Goal: Information Seeking & Learning: Learn about a topic

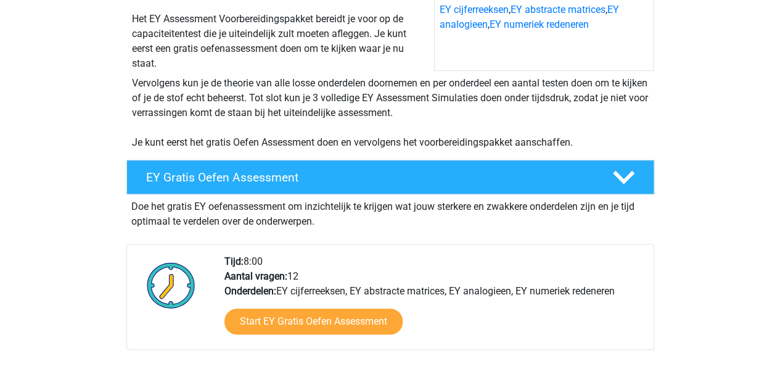
scroll to position [247, 0]
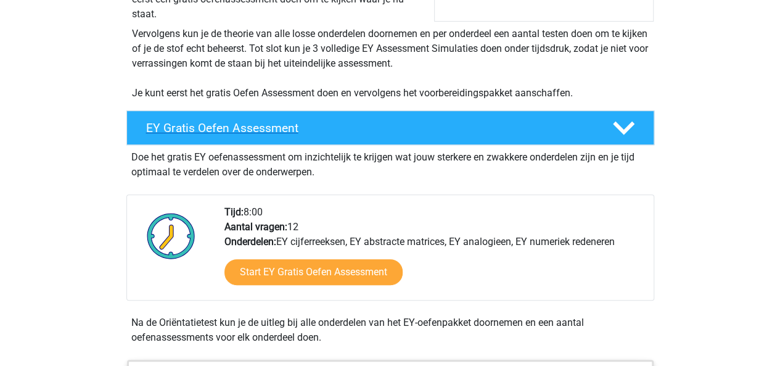
click at [423, 126] on h4 "EY Gratis Oefen Assessment" at bounding box center [369, 128] width 446 height 14
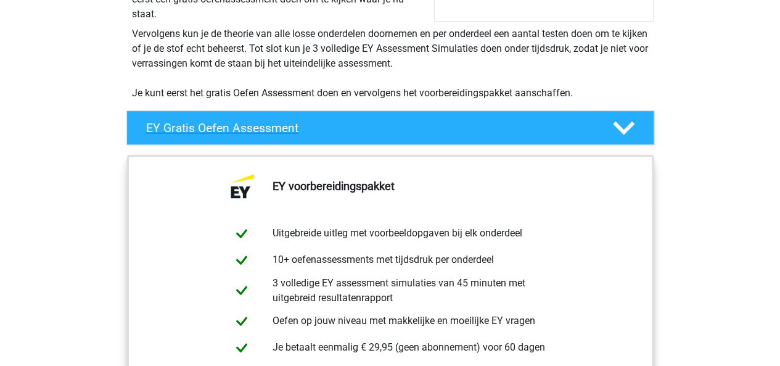
click at [424, 126] on h4 "EY Gratis Oefen Assessment" at bounding box center [369, 128] width 446 height 14
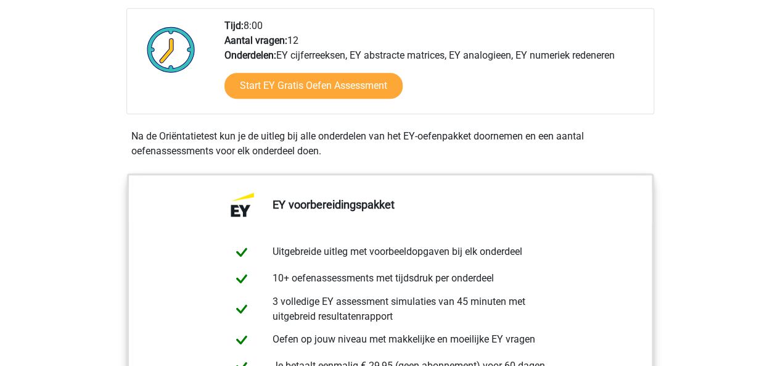
scroll to position [432, 0]
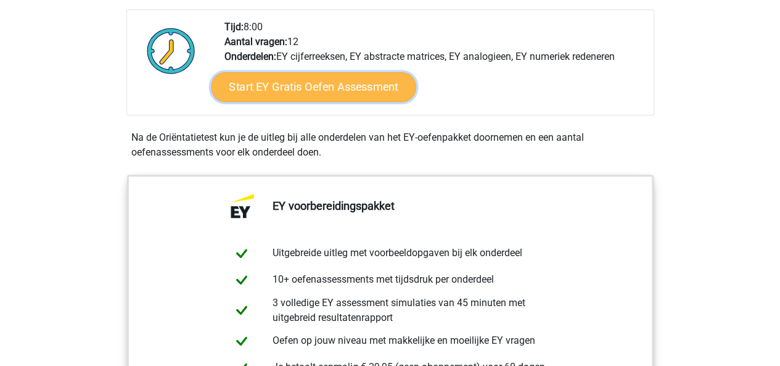
click at [305, 92] on link "Start EY Gratis Oefen Assessment" at bounding box center [313, 87] width 205 height 30
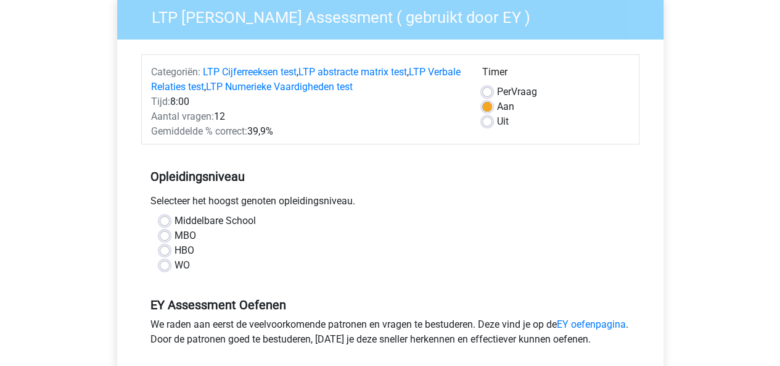
scroll to position [123, 0]
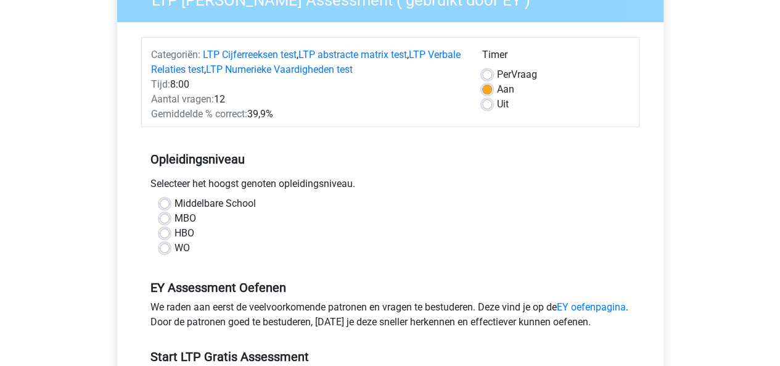
click at [170, 249] on div "WO" at bounding box center [390, 248] width 461 height 15
click at [175, 247] on label "WO" at bounding box center [182, 248] width 15 height 15
click at [165, 247] on input "WO" at bounding box center [165, 247] width 10 height 12
radio input "true"
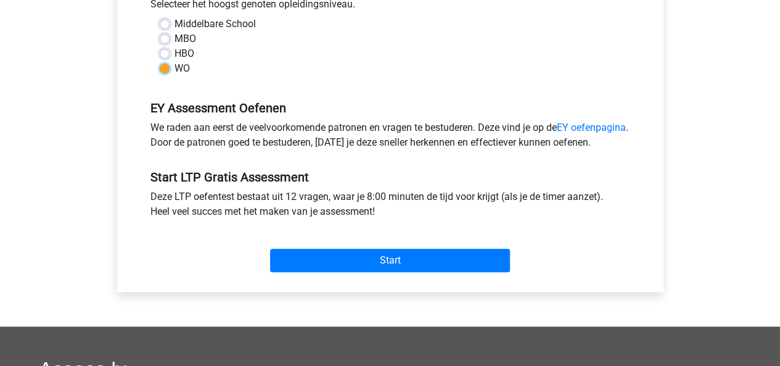
scroll to position [308, 0]
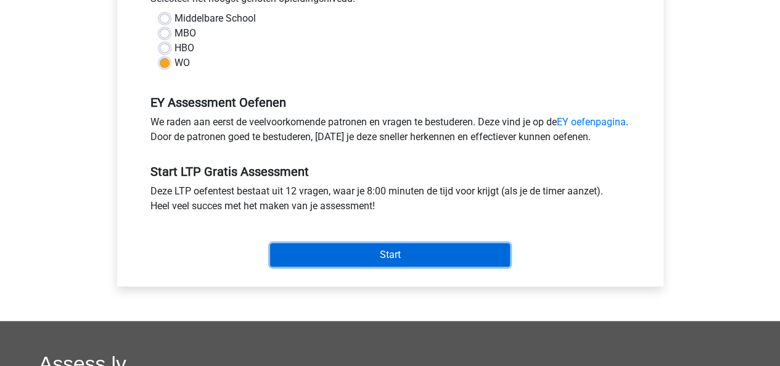
click at [343, 264] on input "Start" at bounding box center [390, 254] width 240 height 23
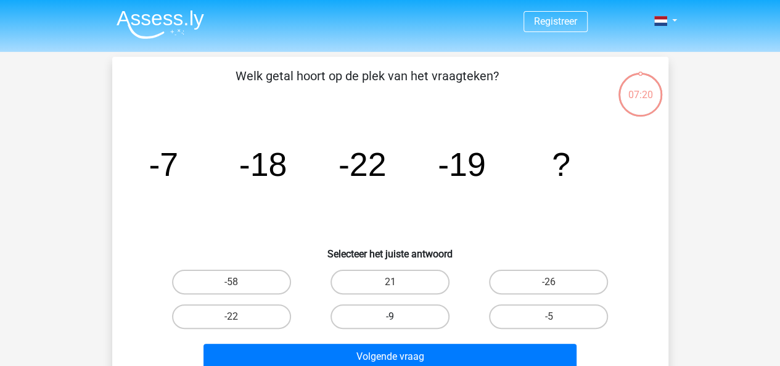
click at [444, 313] on label "-9" at bounding box center [390, 316] width 119 height 25
click at [398, 316] on input "-9" at bounding box center [394, 320] width 8 height 8
radio input "true"
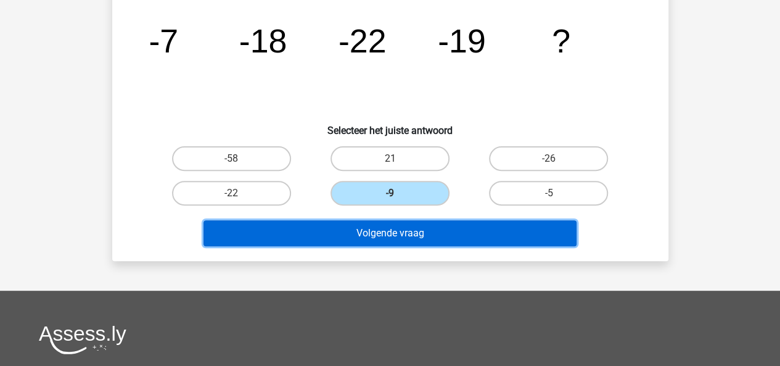
click at [437, 234] on button "Volgende vraag" at bounding box center [390, 233] width 373 height 26
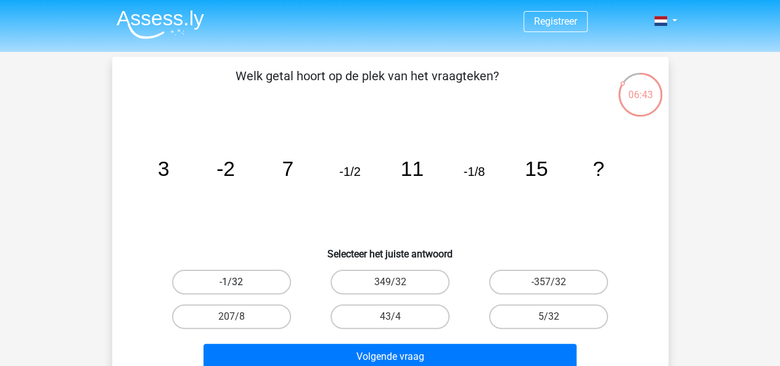
click at [223, 286] on label "-1/32" at bounding box center [231, 281] width 119 height 25
click at [231, 286] on input "-1/32" at bounding box center [235, 286] width 8 height 8
radio input "true"
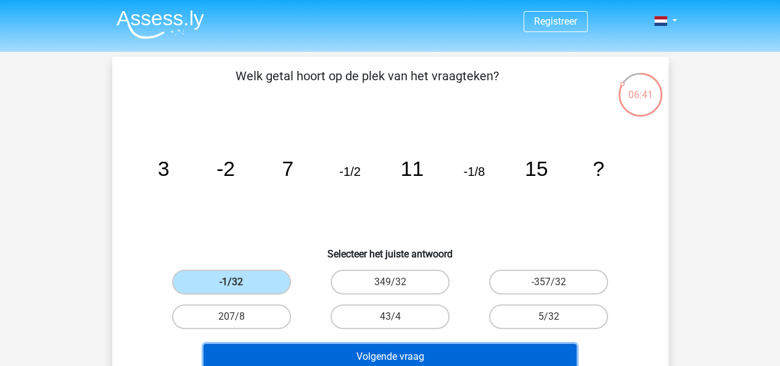
click at [429, 347] on button "Volgende vraag" at bounding box center [390, 357] width 373 height 26
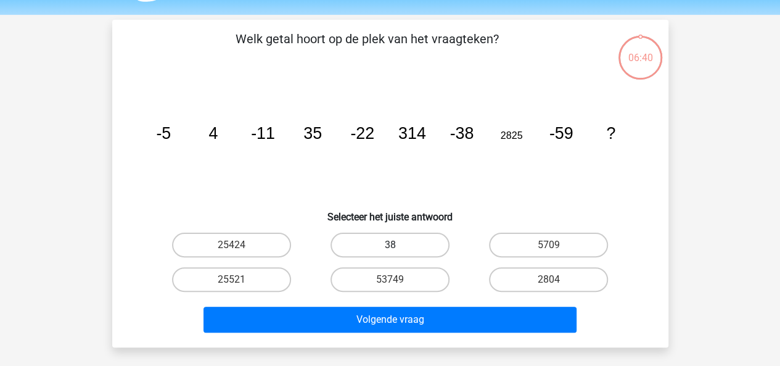
scroll to position [57, 0]
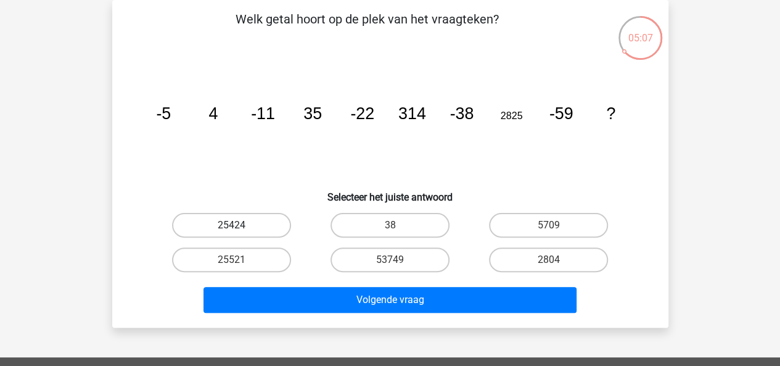
click at [254, 224] on label "25424" at bounding box center [231, 225] width 119 height 25
click at [239, 225] on input "25424" at bounding box center [235, 229] width 8 height 8
radio input "true"
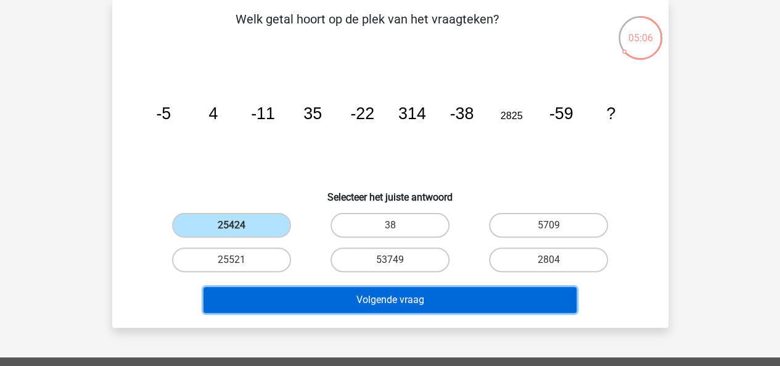
click at [356, 290] on button "Volgende vraag" at bounding box center [390, 300] width 373 height 26
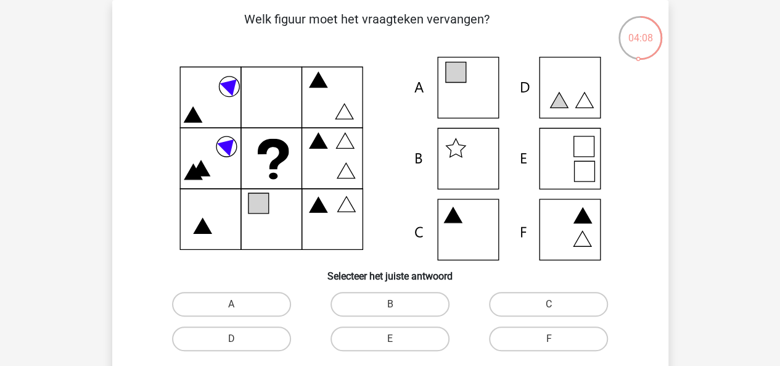
click at [548, 145] on icon at bounding box center [390, 159] width 497 height 204
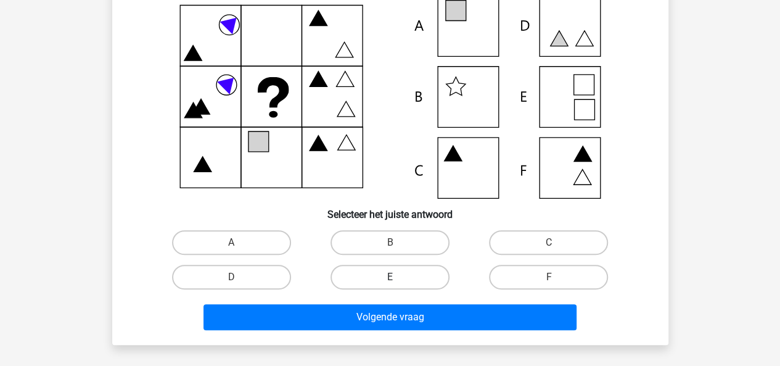
click at [406, 276] on label "E" at bounding box center [390, 277] width 119 height 25
click at [398, 277] on input "E" at bounding box center [394, 281] width 8 height 8
radio input "true"
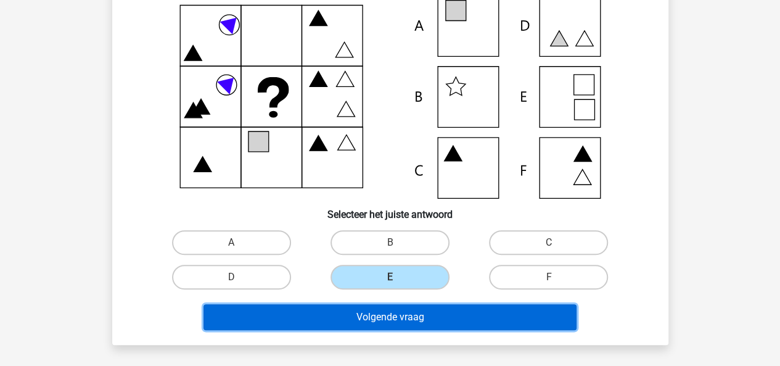
click at [401, 313] on button "Volgende vraag" at bounding box center [390, 317] width 373 height 26
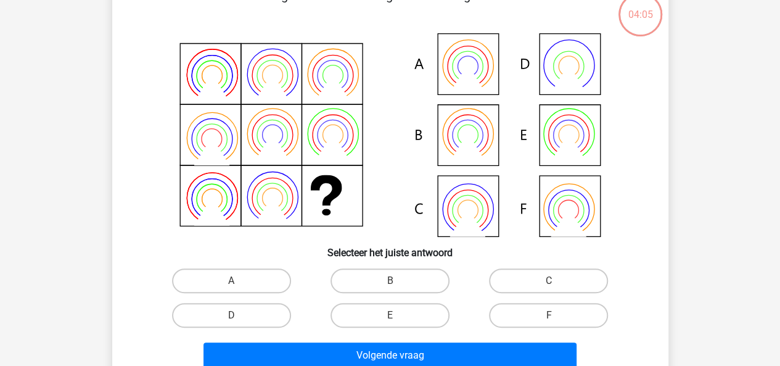
scroll to position [57, 0]
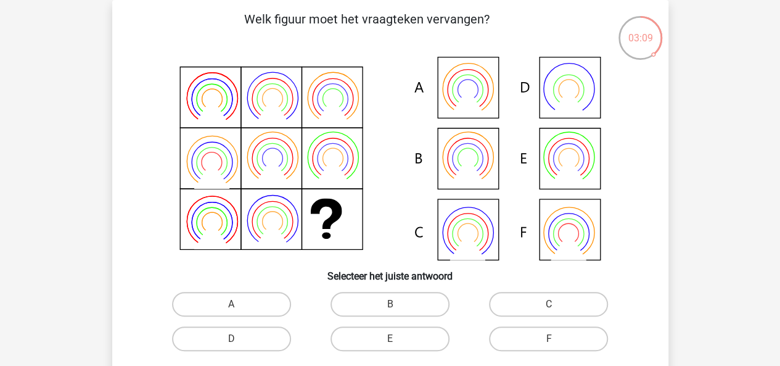
click at [467, 150] on icon at bounding box center [390, 159] width 497 height 204
click at [407, 305] on label "B" at bounding box center [390, 304] width 119 height 25
click at [398, 305] on input "B" at bounding box center [394, 308] width 8 height 8
radio input "true"
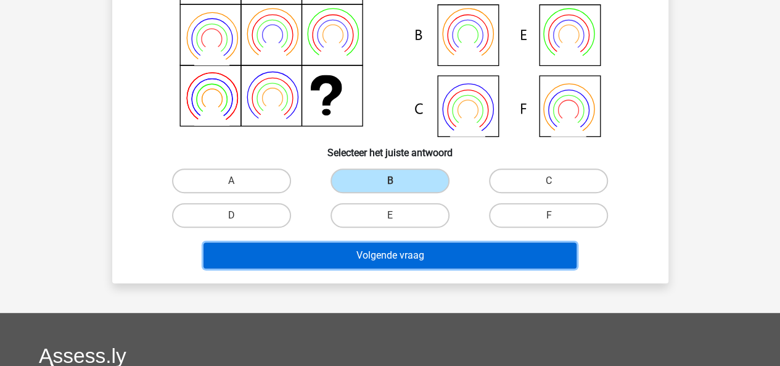
click at [411, 262] on button "Volgende vraag" at bounding box center [390, 255] width 373 height 26
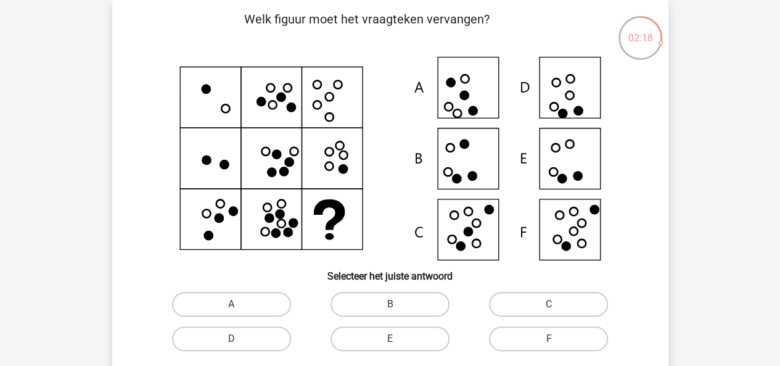
click at [572, 229] on icon at bounding box center [390, 159] width 497 height 204
click at [556, 343] on input "F" at bounding box center [553, 343] width 8 height 8
radio input "true"
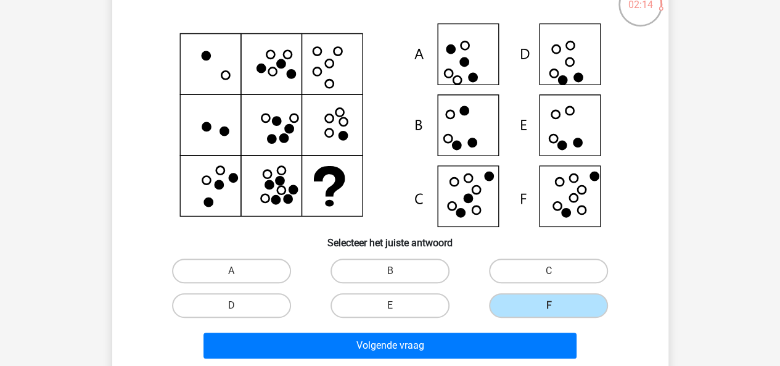
scroll to position [118, 0]
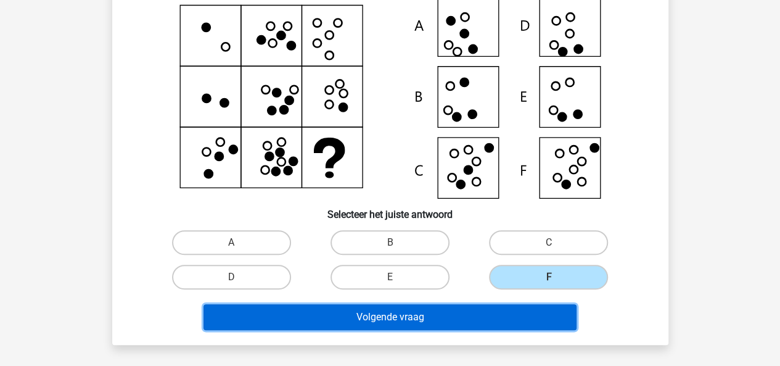
click at [504, 311] on button "Volgende vraag" at bounding box center [390, 317] width 373 height 26
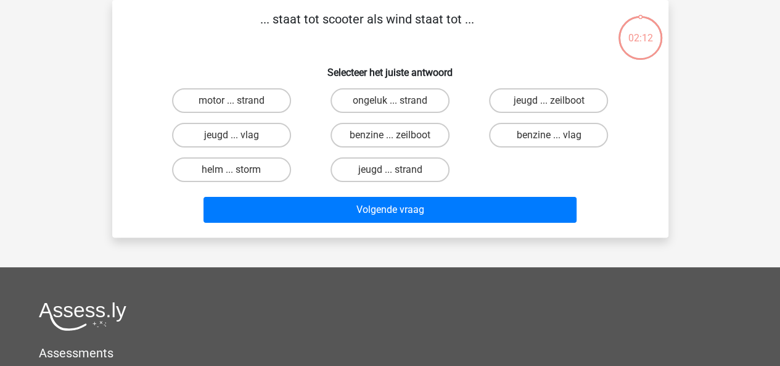
scroll to position [0, 0]
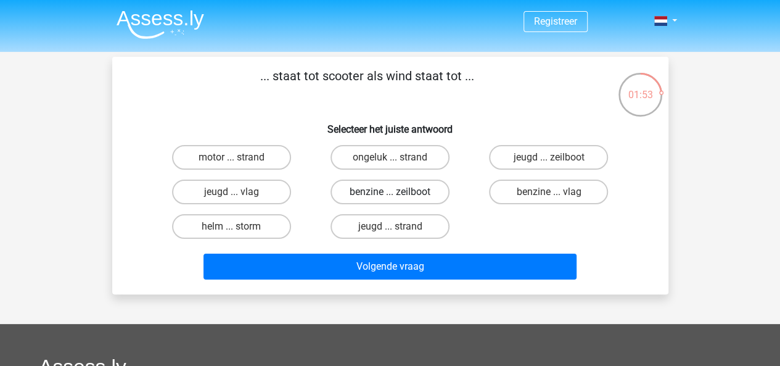
click at [438, 193] on label "benzine ... zeilboot" at bounding box center [390, 191] width 119 height 25
click at [398, 193] on input "benzine ... zeilboot" at bounding box center [394, 196] width 8 height 8
radio input "true"
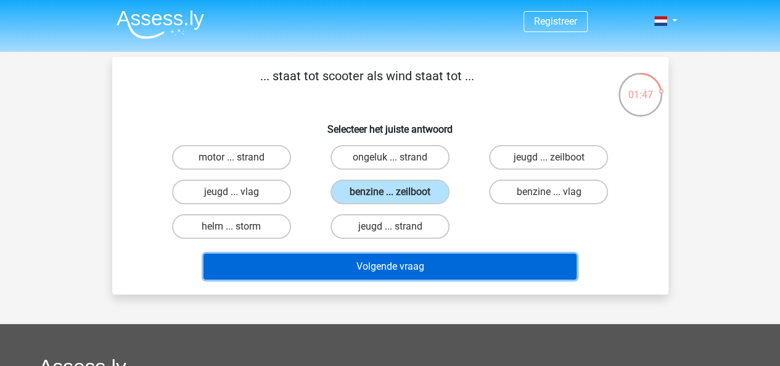
click at [469, 260] on button "Volgende vraag" at bounding box center [390, 266] width 373 height 26
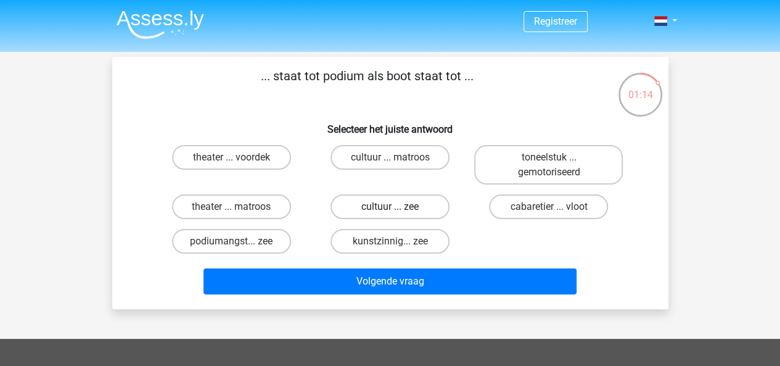
click at [363, 212] on label "cultuur ... zee" at bounding box center [390, 206] width 119 height 25
click at [390, 212] on input "cultuur ... zee" at bounding box center [394, 211] width 8 height 8
radio input "true"
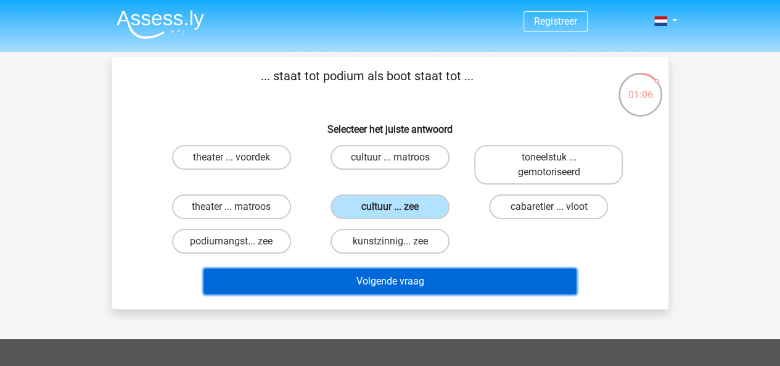
click at [508, 273] on button "Volgende vraag" at bounding box center [390, 281] width 373 height 26
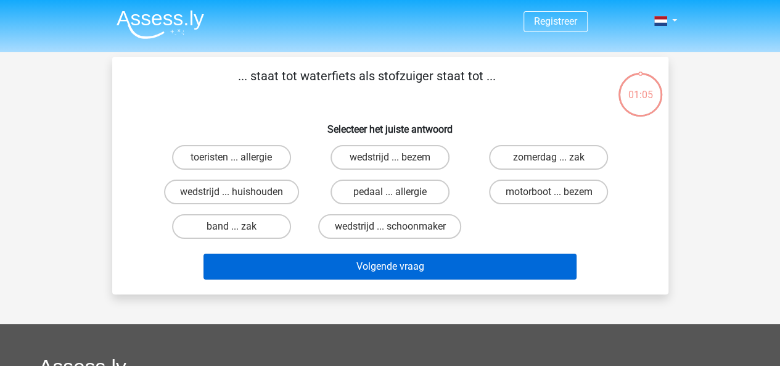
scroll to position [57, 0]
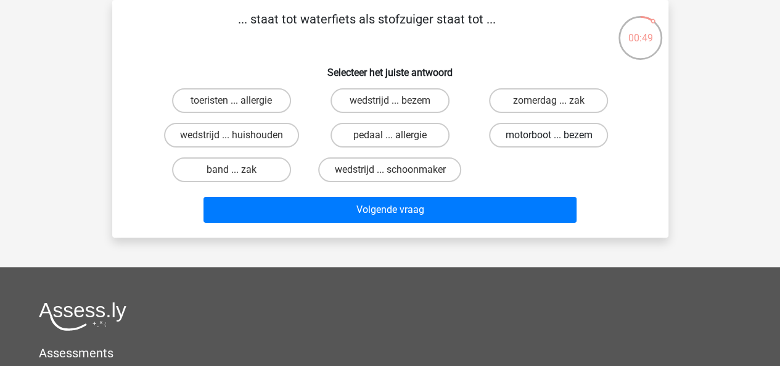
click at [514, 140] on label "motorboot ... bezem" at bounding box center [548, 135] width 119 height 25
click at [549, 140] on input "motorboot ... bezem" at bounding box center [553, 139] width 8 height 8
radio input "true"
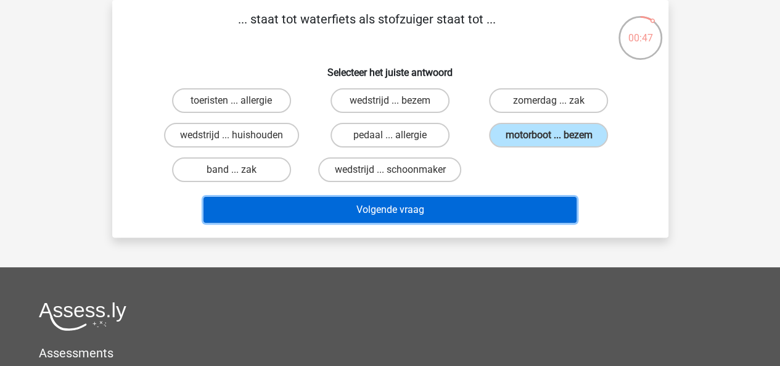
click at [472, 210] on button "Volgende vraag" at bounding box center [390, 210] width 373 height 26
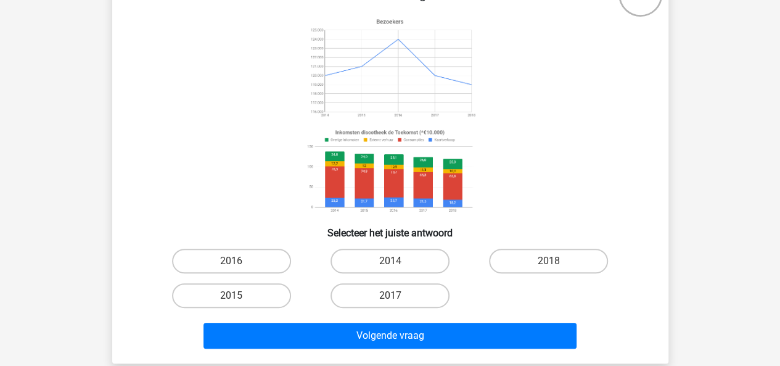
scroll to position [118, 0]
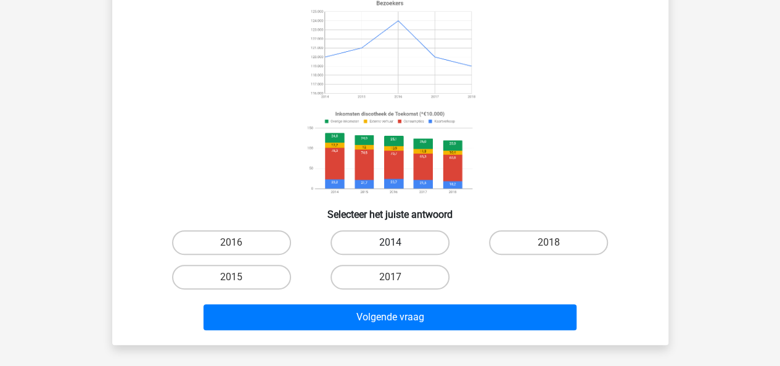
click at [370, 242] on label "2014" at bounding box center [390, 242] width 119 height 25
click at [390, 242] on input "2014" at bounding box center [394, 246] width 8 height 8
radio input "true"
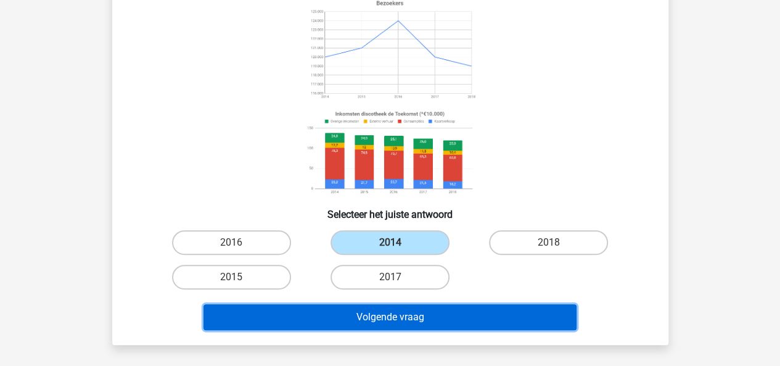
click at [354, 311] on button "Volgende vraag" at bounding box center [390, 317] width 373 height 26
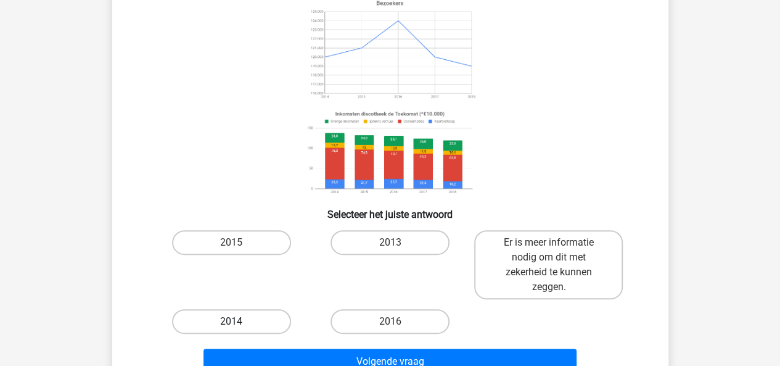
click at [269, 311] on label "2014" at bounding box center [231, 321] width 119 height 25
click at [239, 321] on input "2014" at bounding box center [235, 325] width 8 height 8
radio input "true"
click at [268, 324] on label "2014" at bounding box center [231, 321] width 119 height 25
click at [239, 324] on input "2014" at bounding box center [235, 325] width 8 height 8
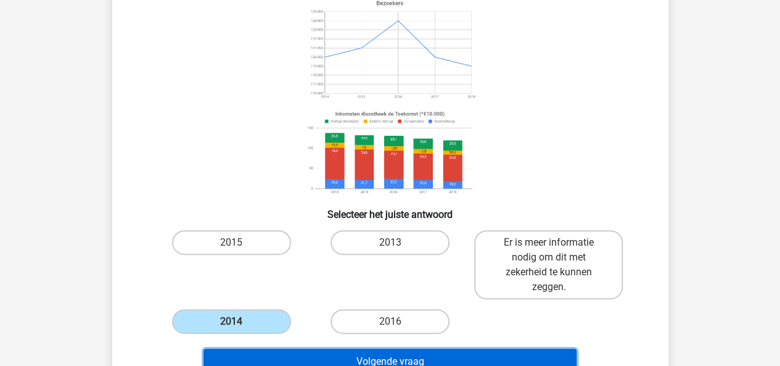
click at [289, 356] on button "Volgende vraag" at bounding box center [390, 361] width 373 height 26
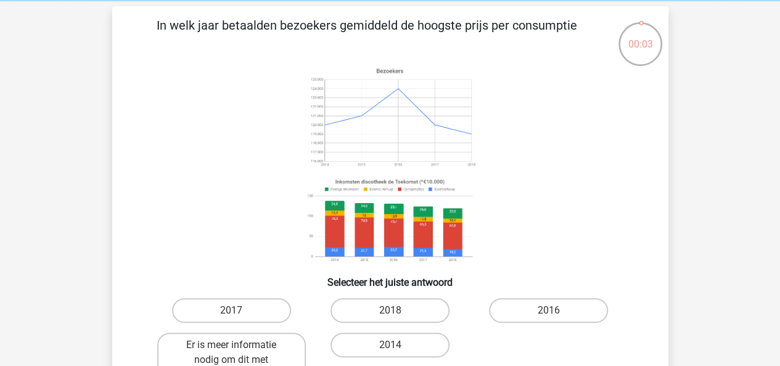
scroll to position [62, 0]
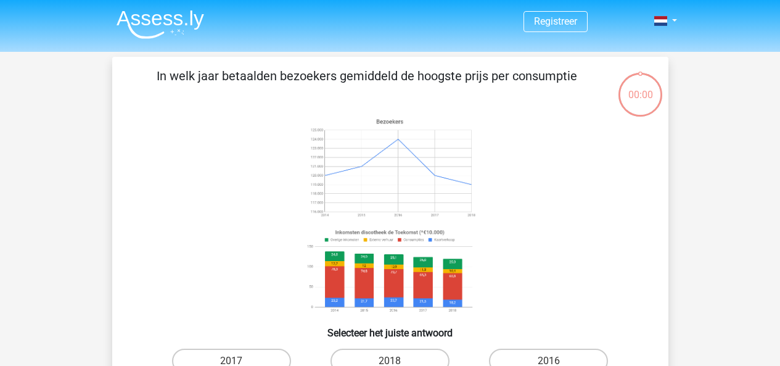
scroll to position [62, 0]
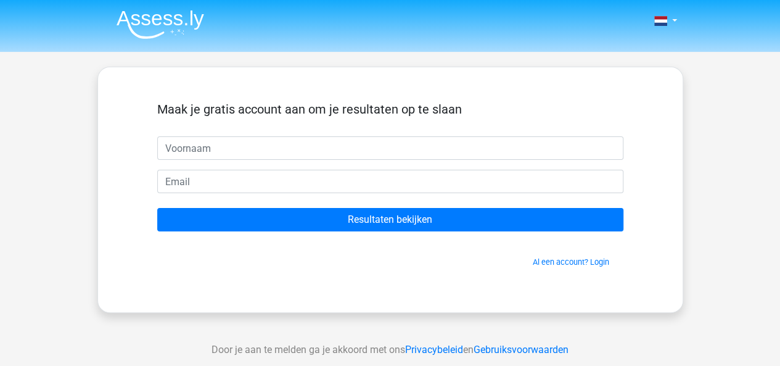
click at [355, 152] on input "text" at bounding box center [390, 147] width 466 height 23
drag, startPoint x: 186, startPoint y: 150, endPoint x: 173, endPoint y: 150, distance: 13.6
click at [173, 150] on input "Marzena" at bounding box center [390, 147] width 466 height 23
type input "M"
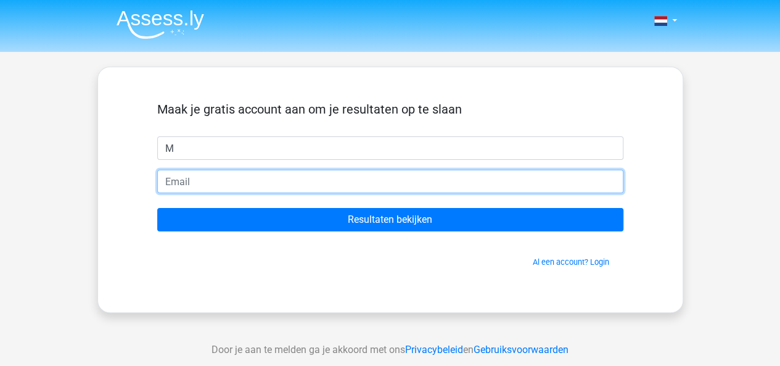
click at [183, 171] on input "email" at bounding box center [390, 181] width 466 height 23
type input "[EMAIL_ADDRESS][DOMAIN_NAME]"
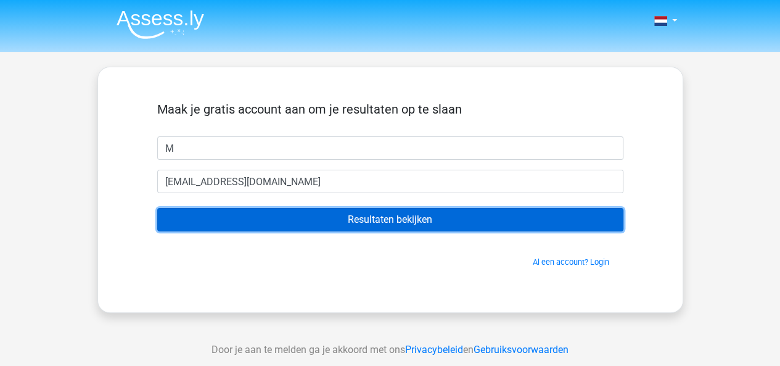
click at [338, 224] on input "Resultaten bekijken" at bounding box center [390, 219] width 466 height 23
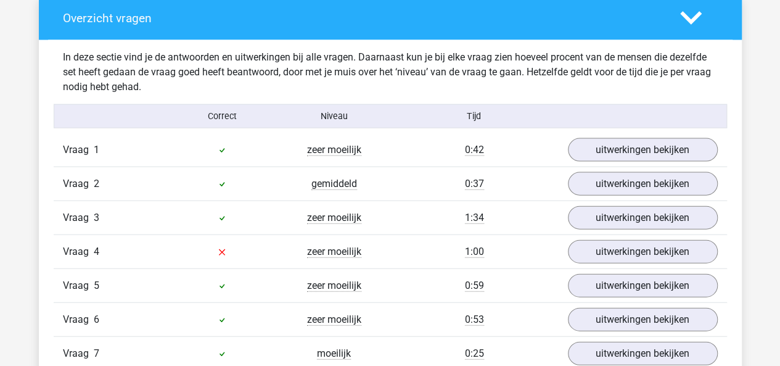
scroll to position [1295, 0]
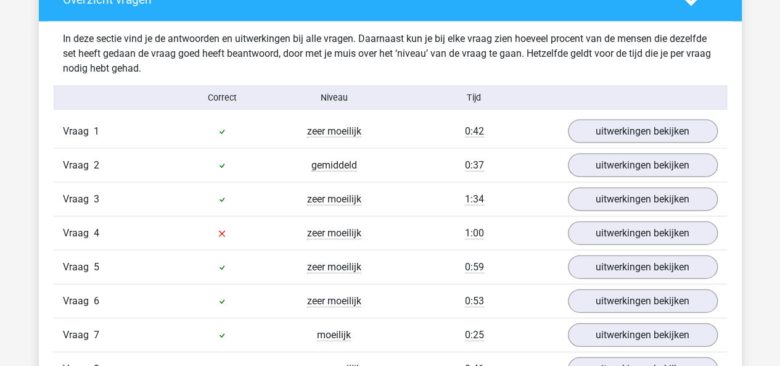
drag, startPoint x: 65, startPoint y: 194, endPoint x: 110, endPoint y: 195, distance: 44.4
click at [95, 195] on div "Vraag 3" at bounding box center [110, 199] width 112 height 15
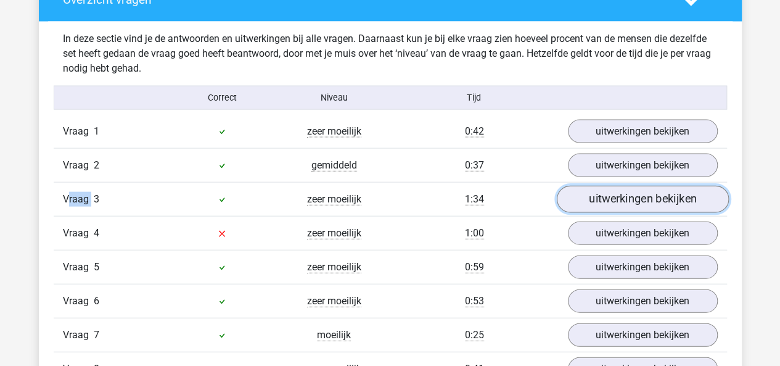
click at [598, 189] on link "uitwerkingen bekijken" at bounding box center [642, 199] width 172 height 27
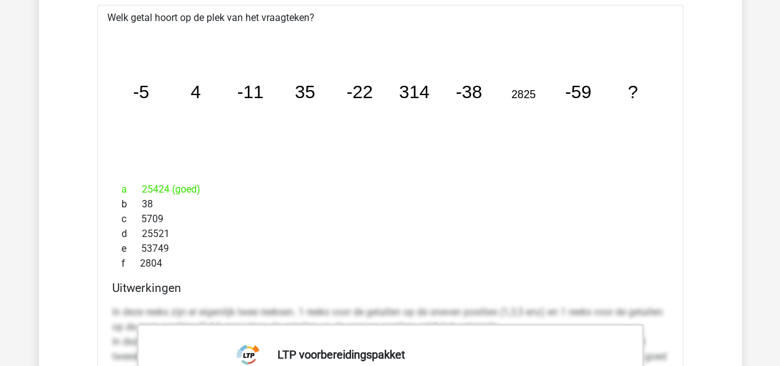
scroll to position [1418, 0]
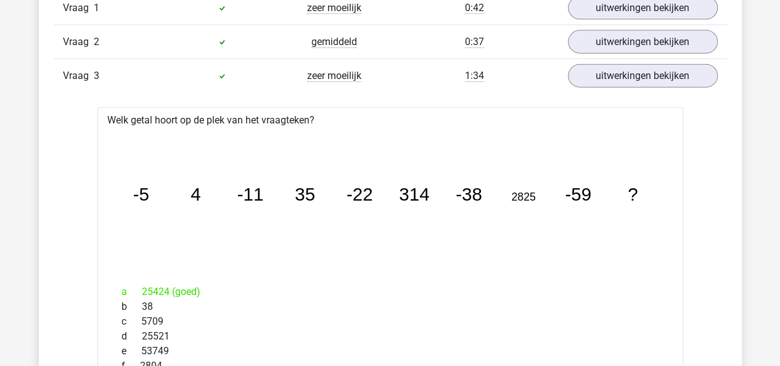
click at [454, 196] on icon "image/svg+xml -5 4 -11 35 -22 314 -38 2825 -59 ?" at bounding box center [390, 201] width 546 height 137
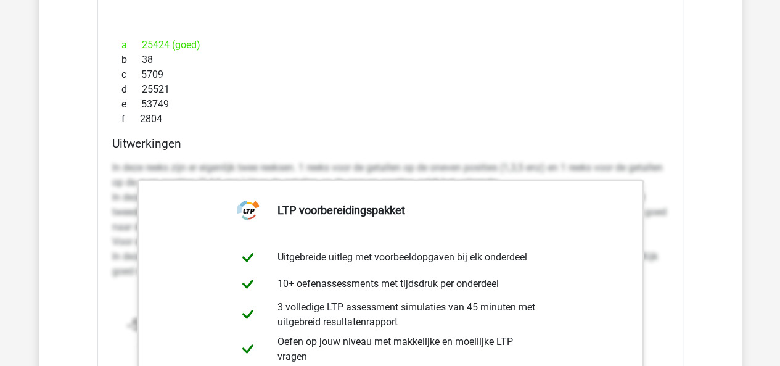
scroll to position [1788, 0]
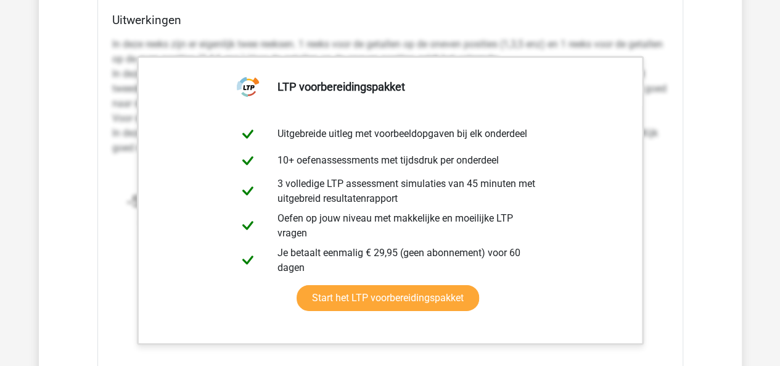
click at [646, 163] on div "In deze reeks zijn er eigenlijk twee reeksen. 1 reeks voor de getallen op de on…" at bounding box center [390, 193] width 556 height 323
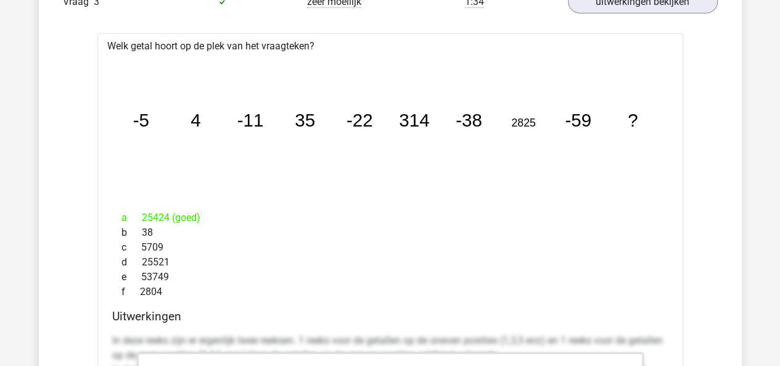
scroll to position [1480, 0]
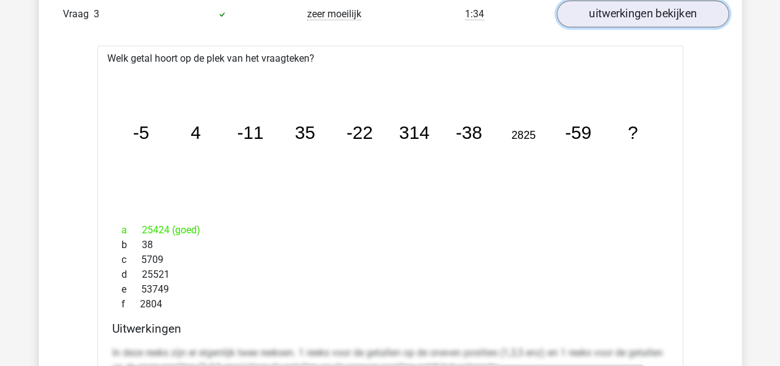
click at [617, 17] on link "uitwerkingen bekijken" at bounding box center [642, 14] width 172 height 27
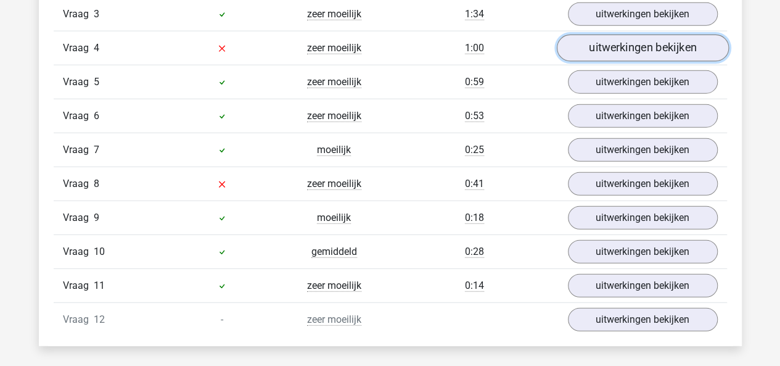
click at [589, 55] on link "uitwerkingen bekijken" at bounding box center [642, 48] width 172 height 27
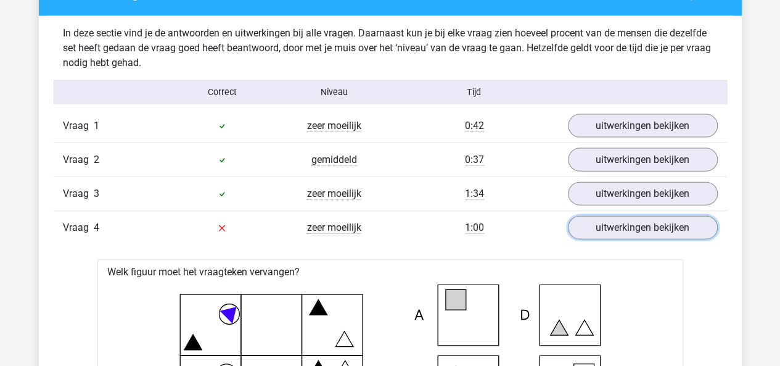
scroll to position [1357, 0]
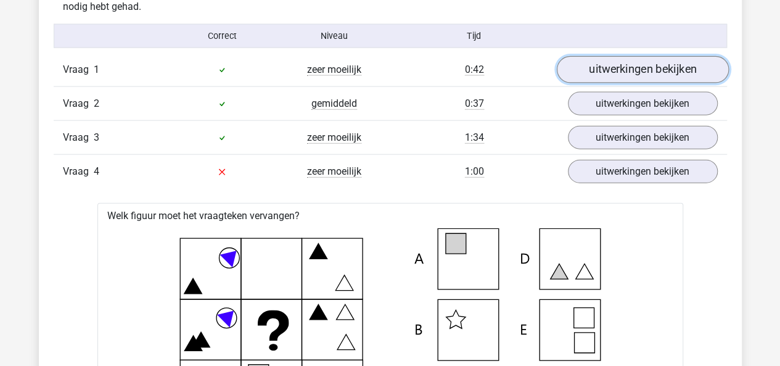
click at [599, 74] on link "uitwerkingen bekijken" at bounding box center [642, 70] width 172 height 27
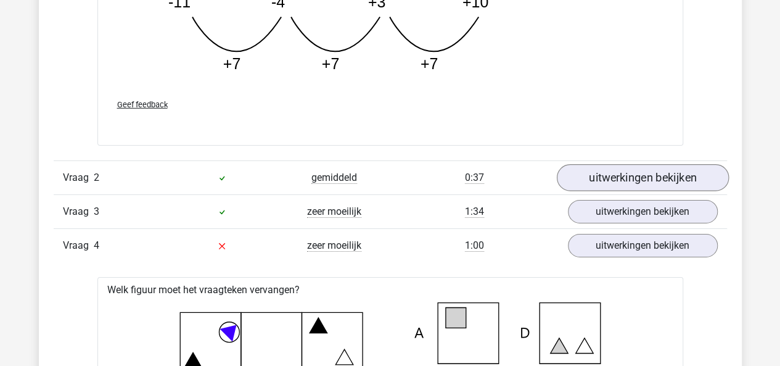
scroll to position [1912, 0]
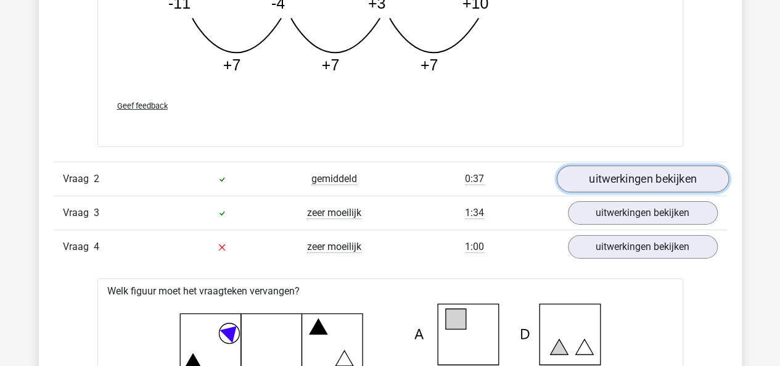
click at [680, 179] on link "uitwerkingen bekijken" at bounding box center [642, 178] width 172 height 27
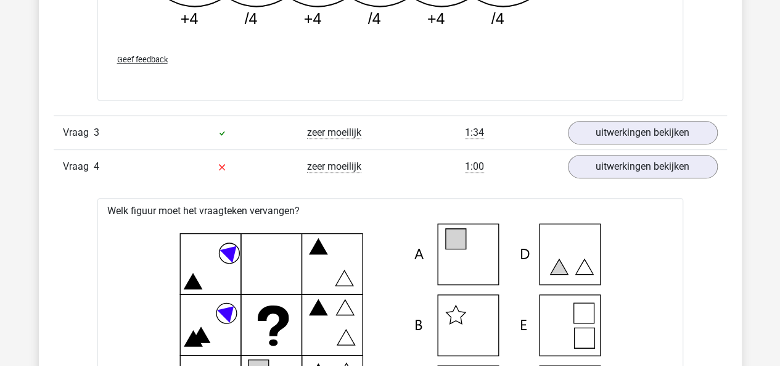
scroll to position [2652, 0]
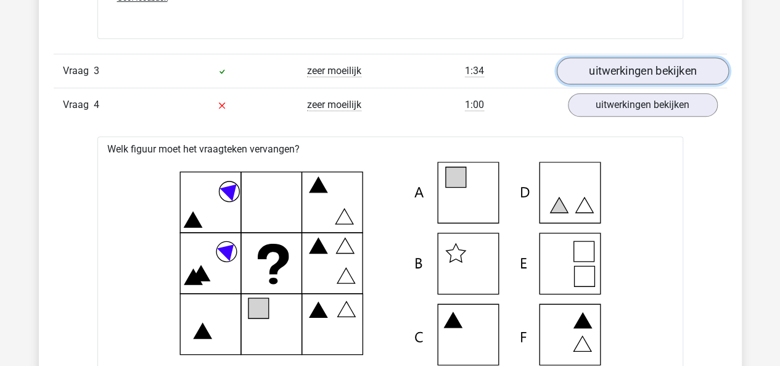
click at [580, 73] on link "uitwerkingen bekijken" at bounding box center [642, 70] width 172 height 27
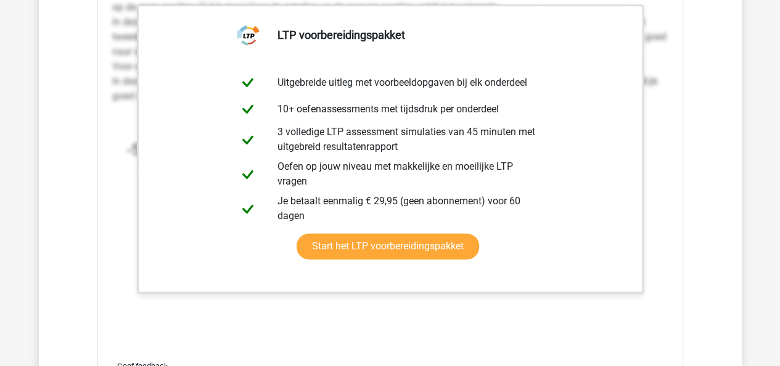
scroll to position [3083, 0]
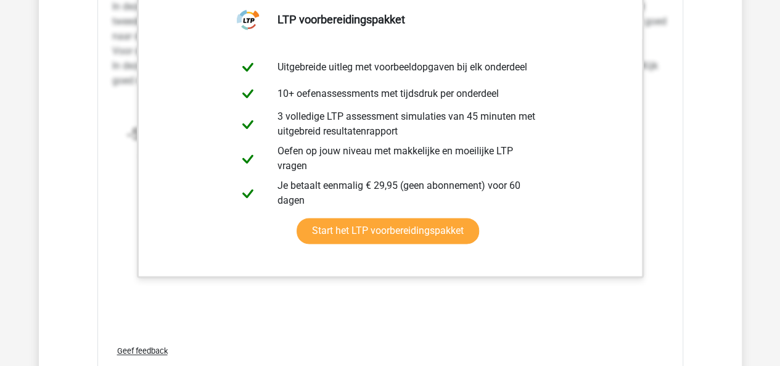
click at [485, 318] on div "In deze reeks zijn er eigenlijk twee reeksen. 1 reeks voor de getallen op de on…" at bounding box center [390, 150] width 556 height 370
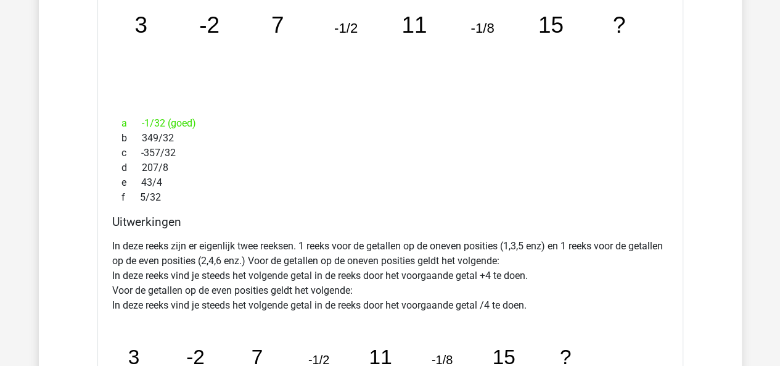
scroll to position [2035, 0]
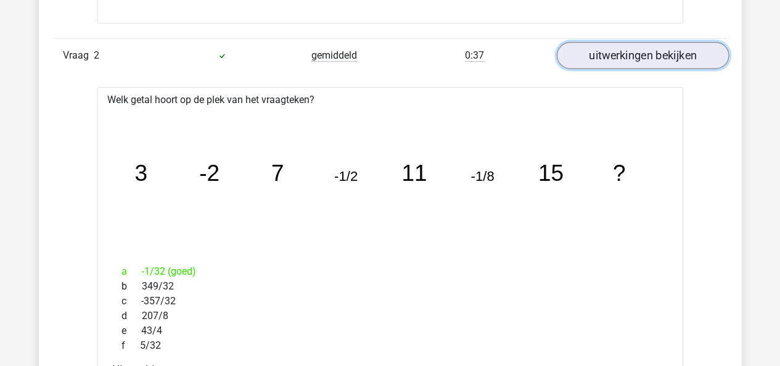
click at [640, 59] on link "uitwerkingen bekijken" at bounding box center [642, 55] width 172 height 27
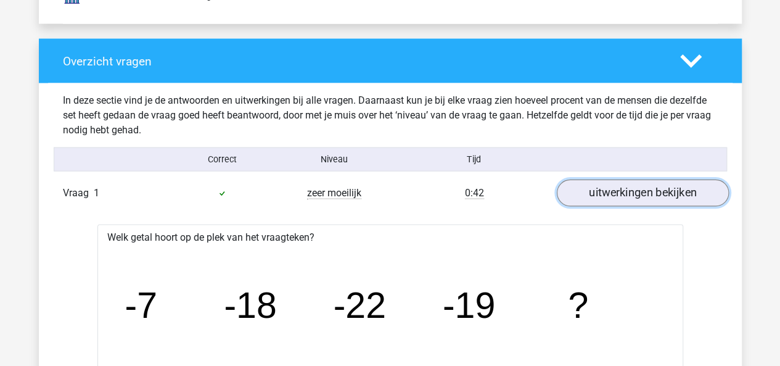
click at [660, 195] on link "uitwerkingen bekijken" at bounding box center [642, 193] width 172 height 27
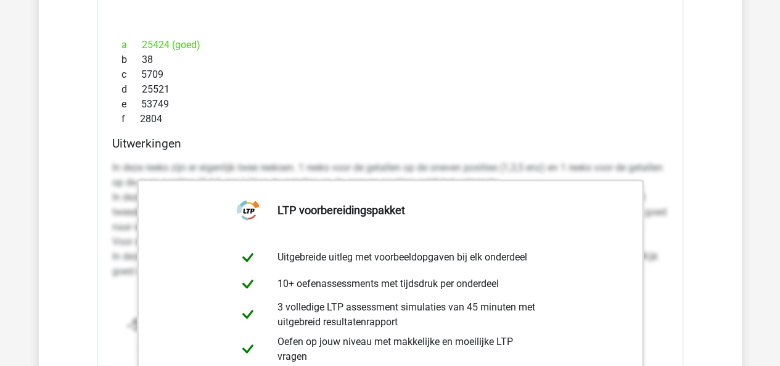
click at [550, 113] on div "f 2804" at bounding box center [390, 119] width 556 height 15
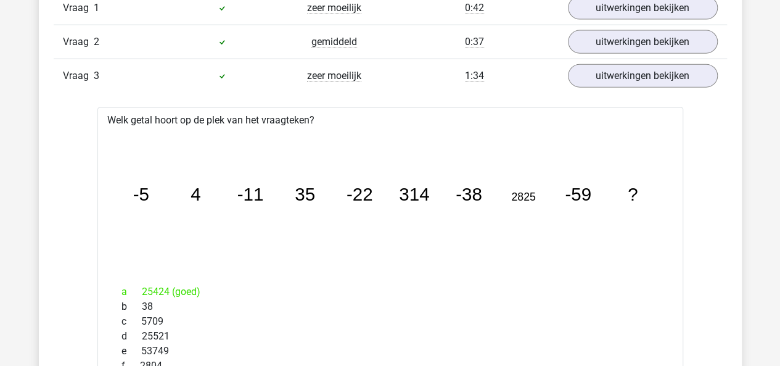
scroll to position [1418, 0]
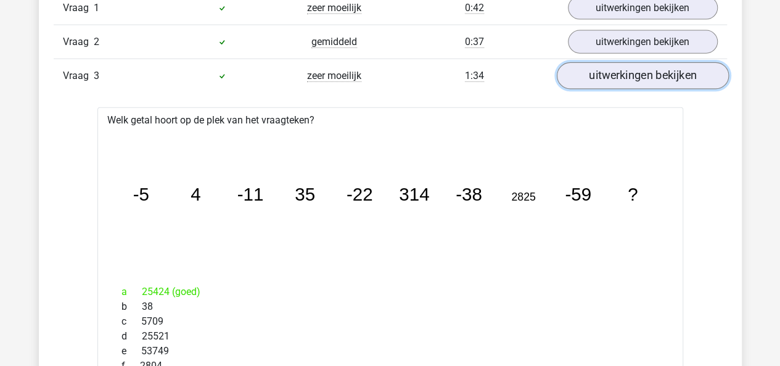
click at [633, 78] on link "uitwerkingen bekijken" at bounding box center [642, 76] width 172 height 27
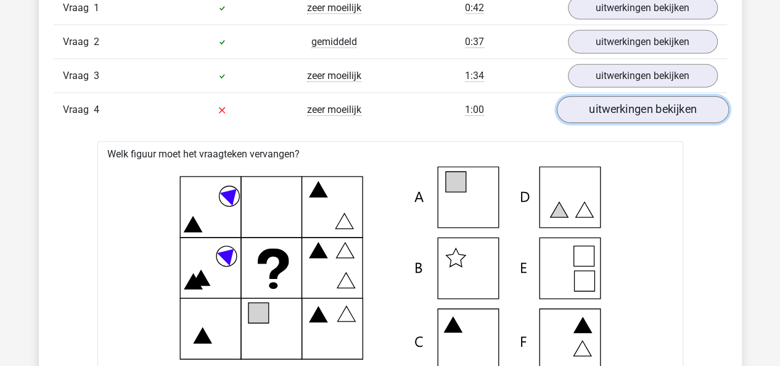
click at [629, 109] on link "uitwerkingen bekijken" at bounding box center [642, 110] width 172 height 27
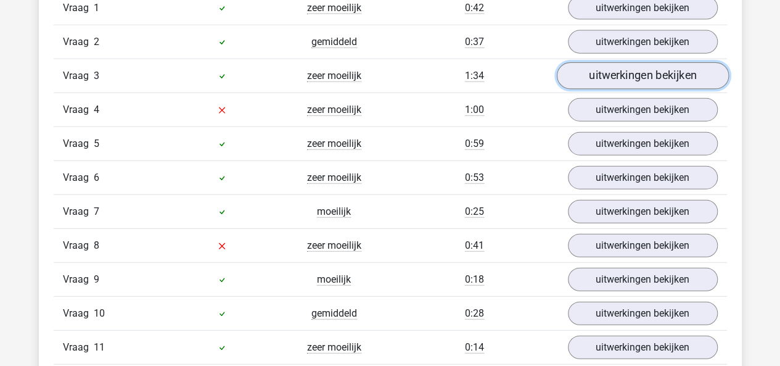
click at [630, 70] on link "uitwerkingen bekijken" at bounding box center [642, 76] width 172 height 27
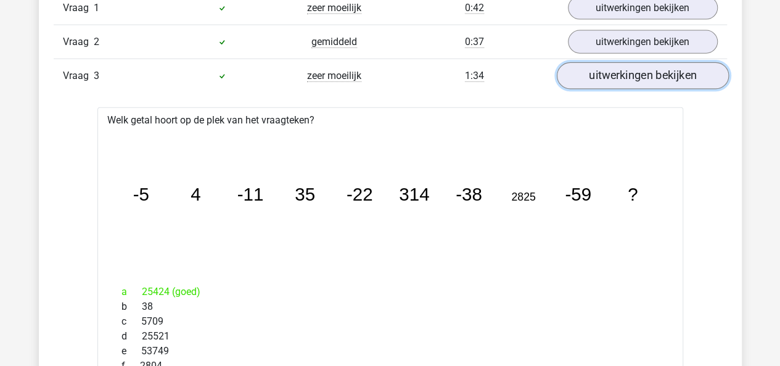
click at [643, 79] on link "uitwerkingen bekijken" at bounding box center [642, 76] width 172 height 27
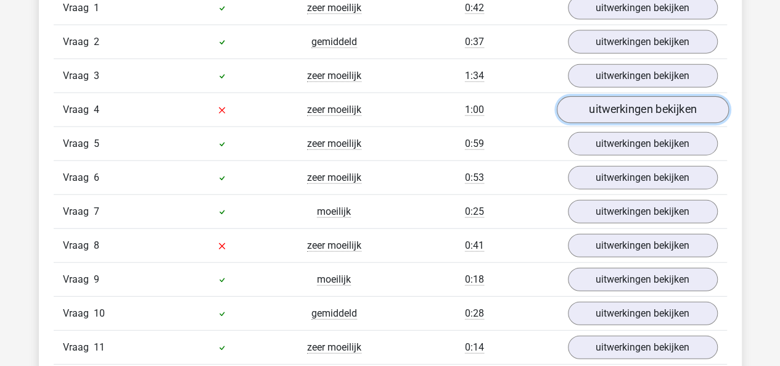
click at [651, 103] on link "uitwerkingen bekijken" at bounding box center [642, 110] width 172 height 27
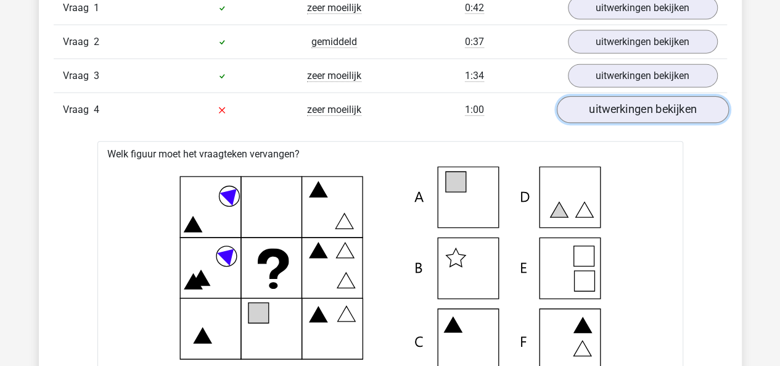
click at [656, 107] on link "uitwerkingen bekijken" at bounding box center [642, 110] width 172 height 27
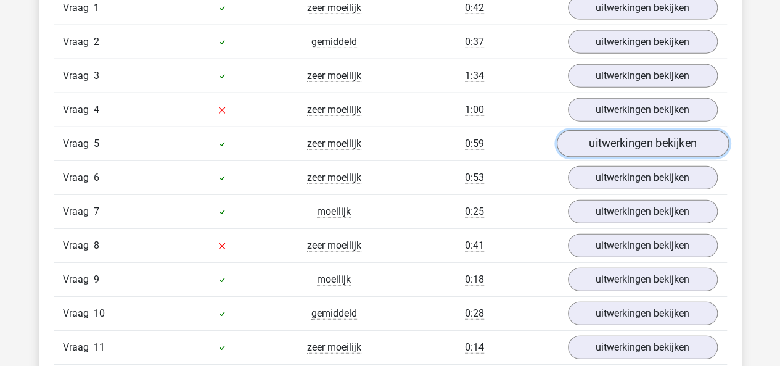
click at [622, 146] on link "uitwerkingen bekijken" at bounding box center [642, 144] width 172 height 27
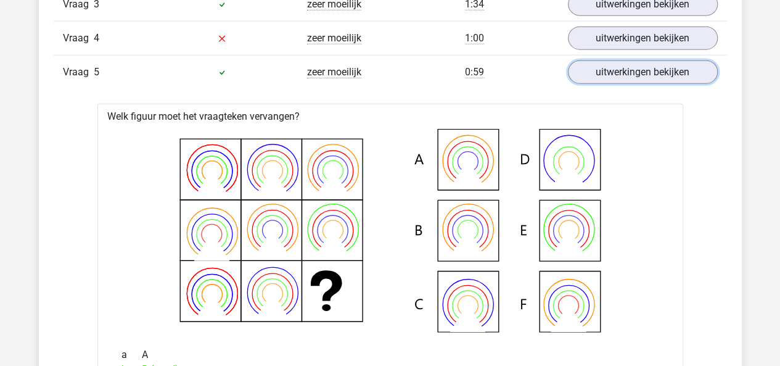
scroll to position [1480, 0]
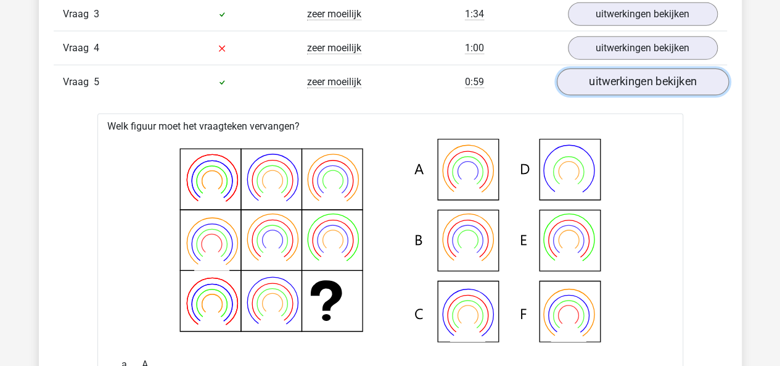
click at [647, 77] on link "uitwerkingen bekijken" at bounding box center [642, 82] width 172 height 27
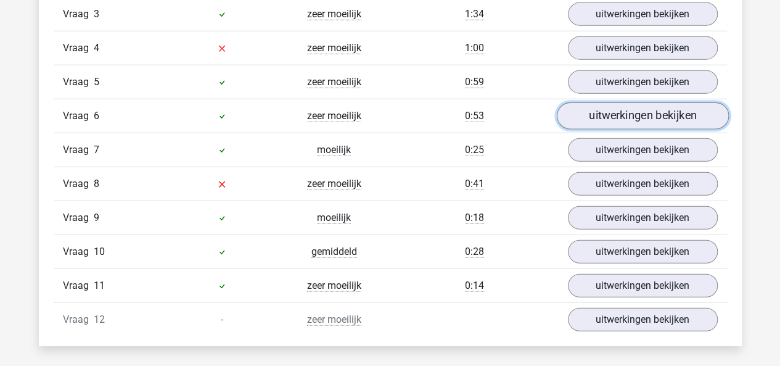
click at [656, 109] on link "uitwerkingen bekijken" at bounding box center [642, 116] width 172 height 27
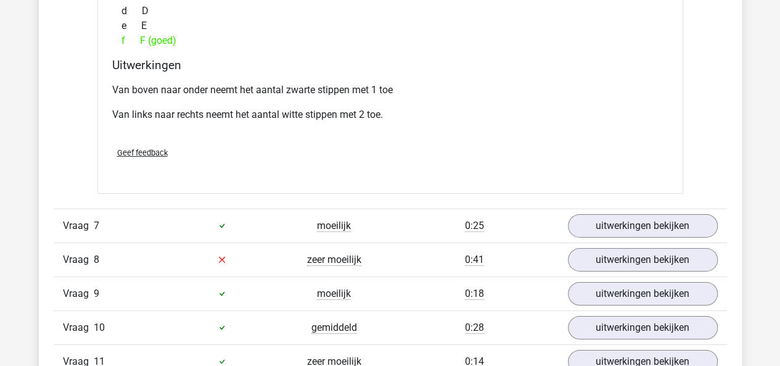
scroll to position [1973, 0]
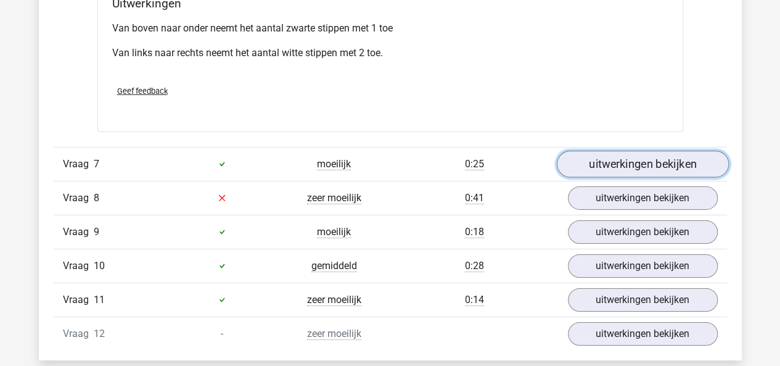
click at [591, 162] on link "uitwerkingen bekijken" at bounding box center [642, 163] width 172 height 27
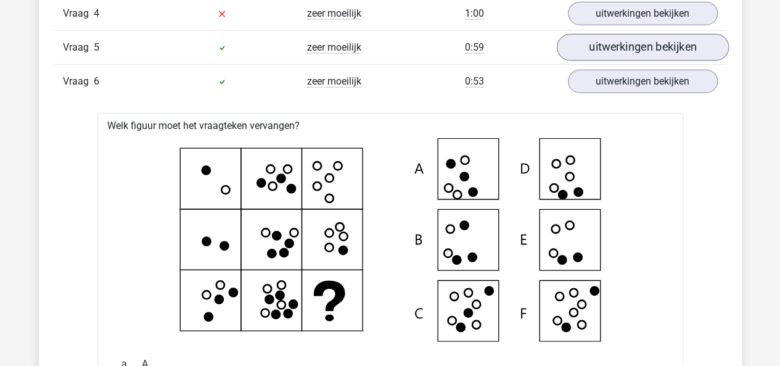
scroll to position [1418, 0]
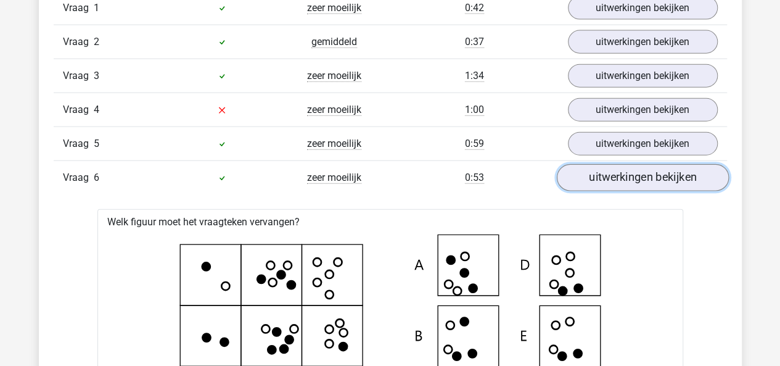
click at [612, 167] on link "uitwerkingen bekijken" at bounding box center [642, 178] width 172 height 27
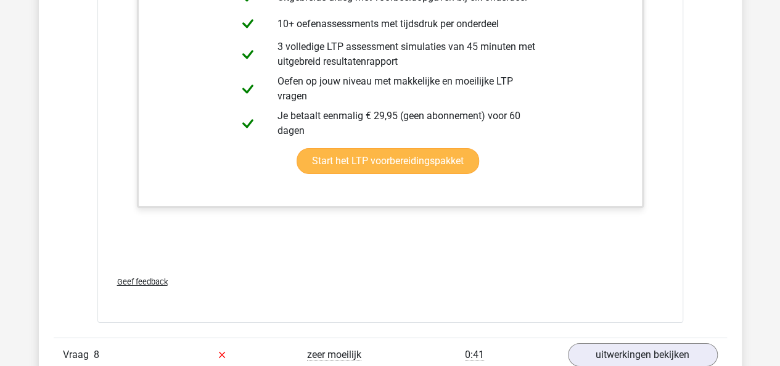
scroll to position [2035, 0]
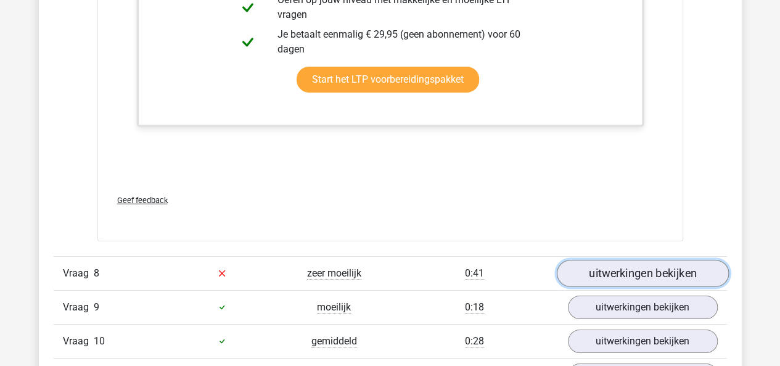
click at [620, 260] on link "uitwerkingen bekijken" at bounding box center [642, 273] width 172 height 27
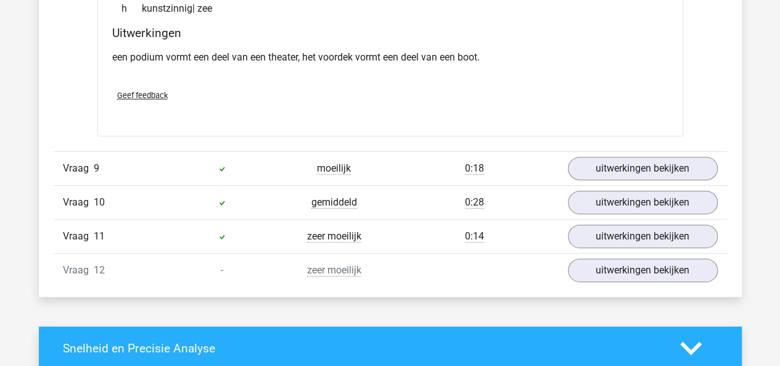
scroll to position [2528, 0]
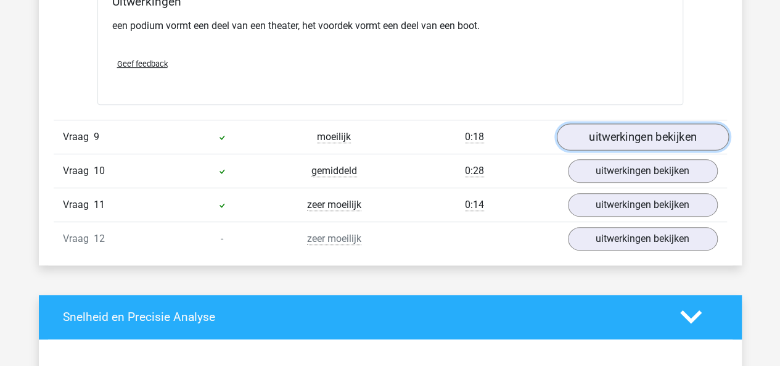
click at [578, 136] on link "uitwerkingen bekijken" at bounding box center [642, 136] width 172 height 27
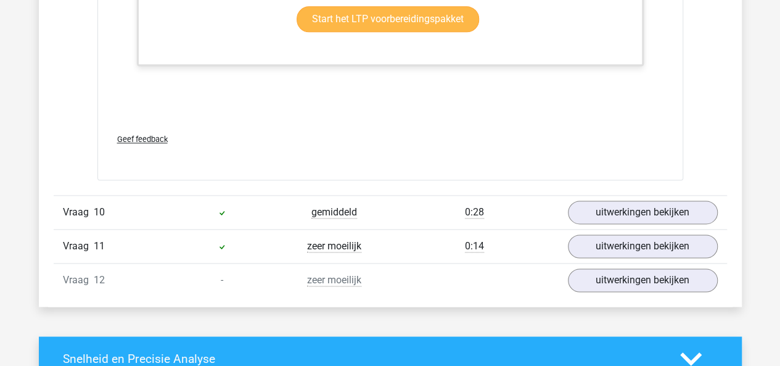
scroll to position [3207, 0]
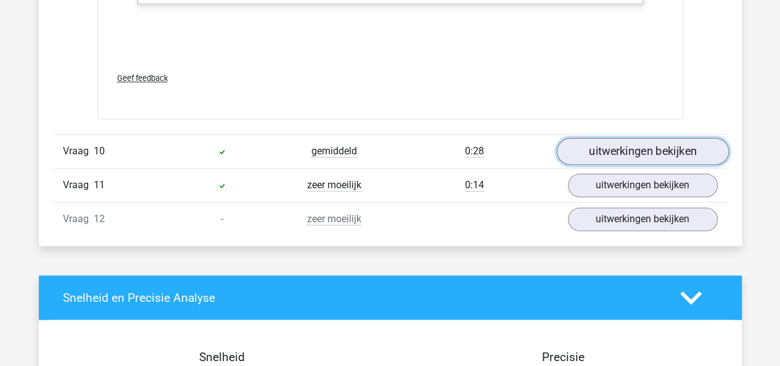
click at [600, 138] on link "uitwerkingen bekijken" at bounding box center [642, 151] width 172 height 27
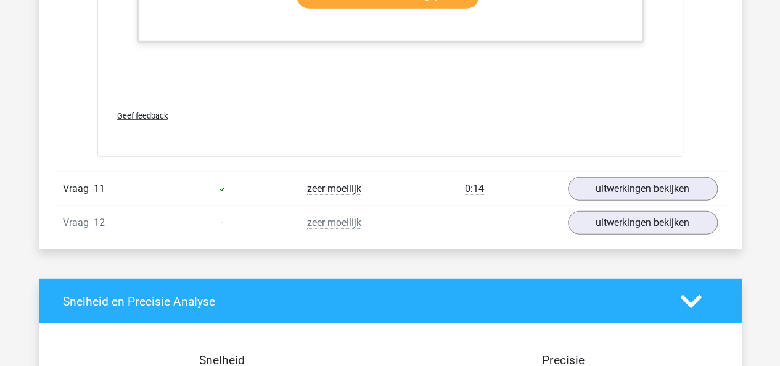
scroll to position [4009, 0]
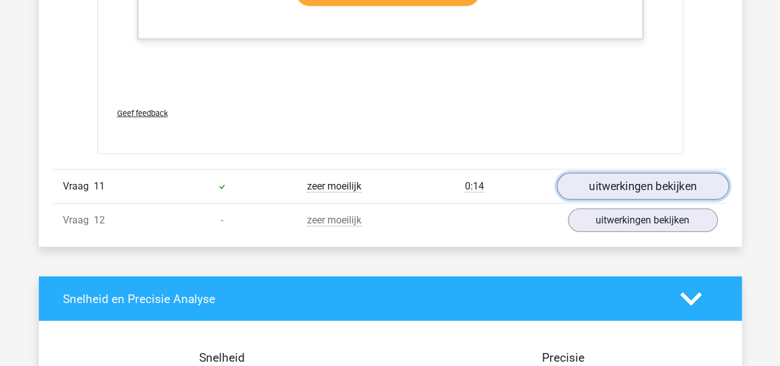
click at [591, 178] on link "uitwerkingen bekijken" at bounding box center [642, 186] width 172 height 27
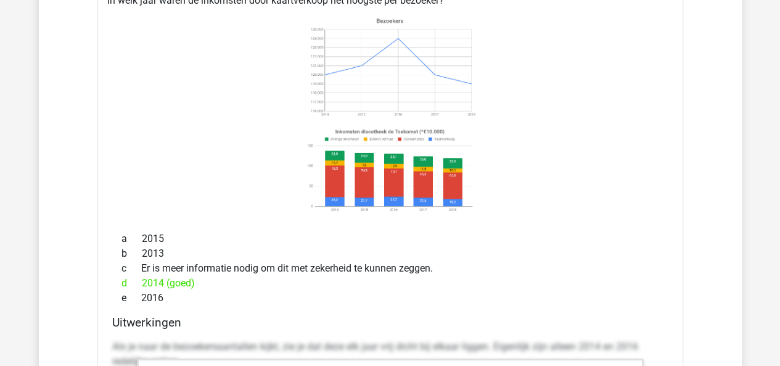
scroll to position [4317, 0]
